Goal: Information Seeking & Learning: Learn about a topic

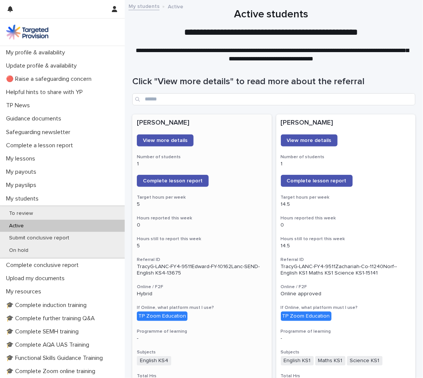
scroll to position [151, 0]
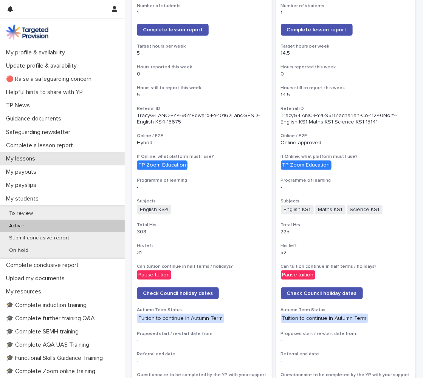
click at [39, 159] on p "My lessons" at bounding box center [22, 158] width 38 height 7
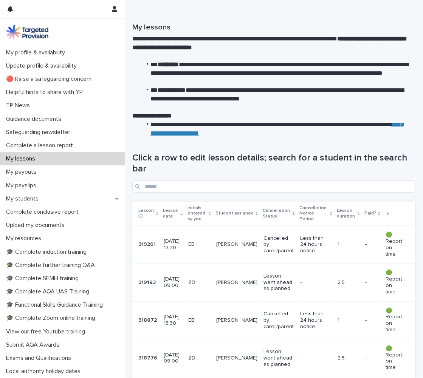
click at [183, 280] on p "[DATE] 09:00" at bounding box center [173, 282] width 19 height 13
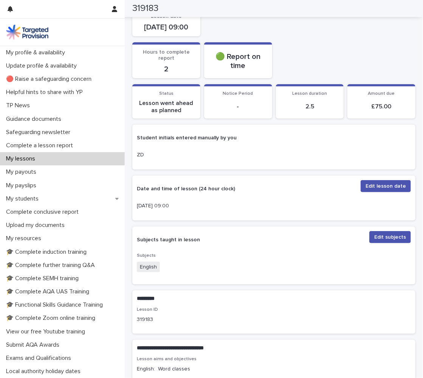
scroll to position [8, 0]
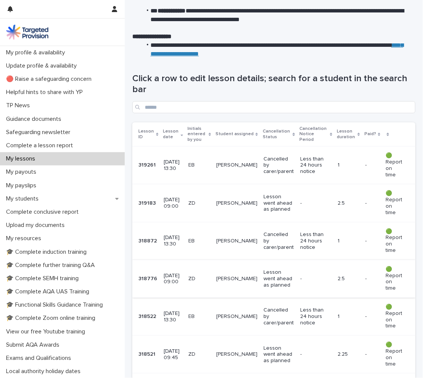
scroll to position [113, 0]
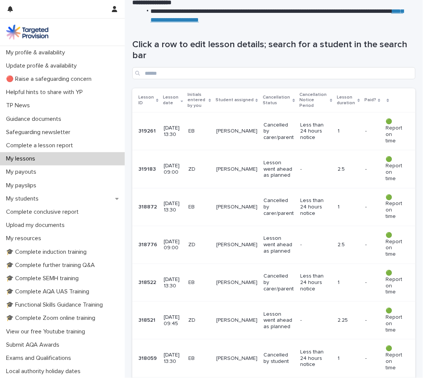
click at [174, 239] on p "[DATE] 09:00" at bounding box center [173, 245] width 19 height 13
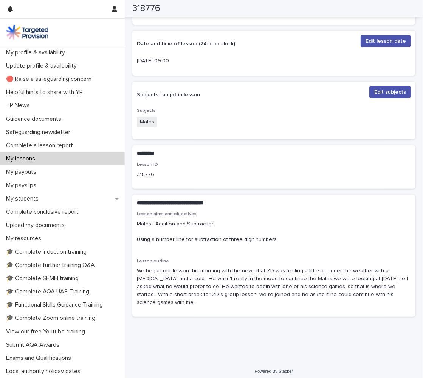
scroll to position [189, 0]
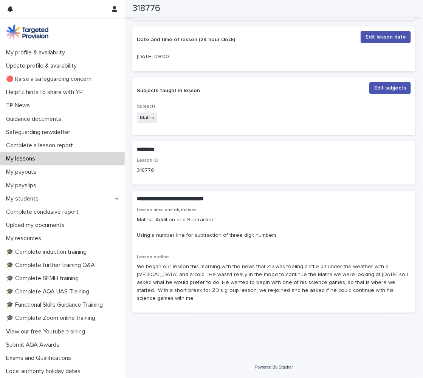
drag, startPoint x: 137, startPoint y: 227, endPoint x: 279, endPoint y: 253, distance: 144.6
click at [279, 246] on div "Lesson aims and objectives Maths: Addition and Subtraction Using a number line …" at bounding box center [274, 227] width 274 height 38
copy p "Maths: Addition and Subtraction Using a number line for subtraction of three di…"
